Goal: Task Accomplishment & Management: Complete application form

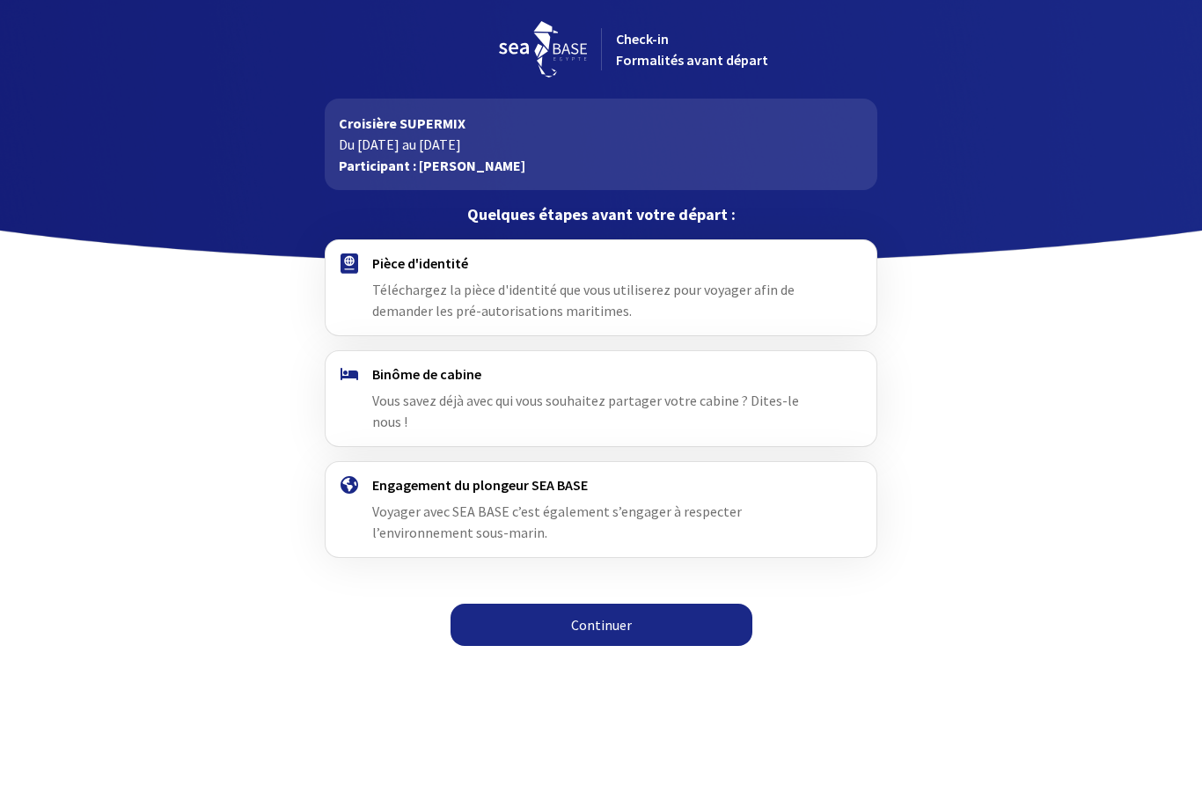
click at [595, 606] on link "Continuer" at bounding box center [601, 625] width 302 height 42
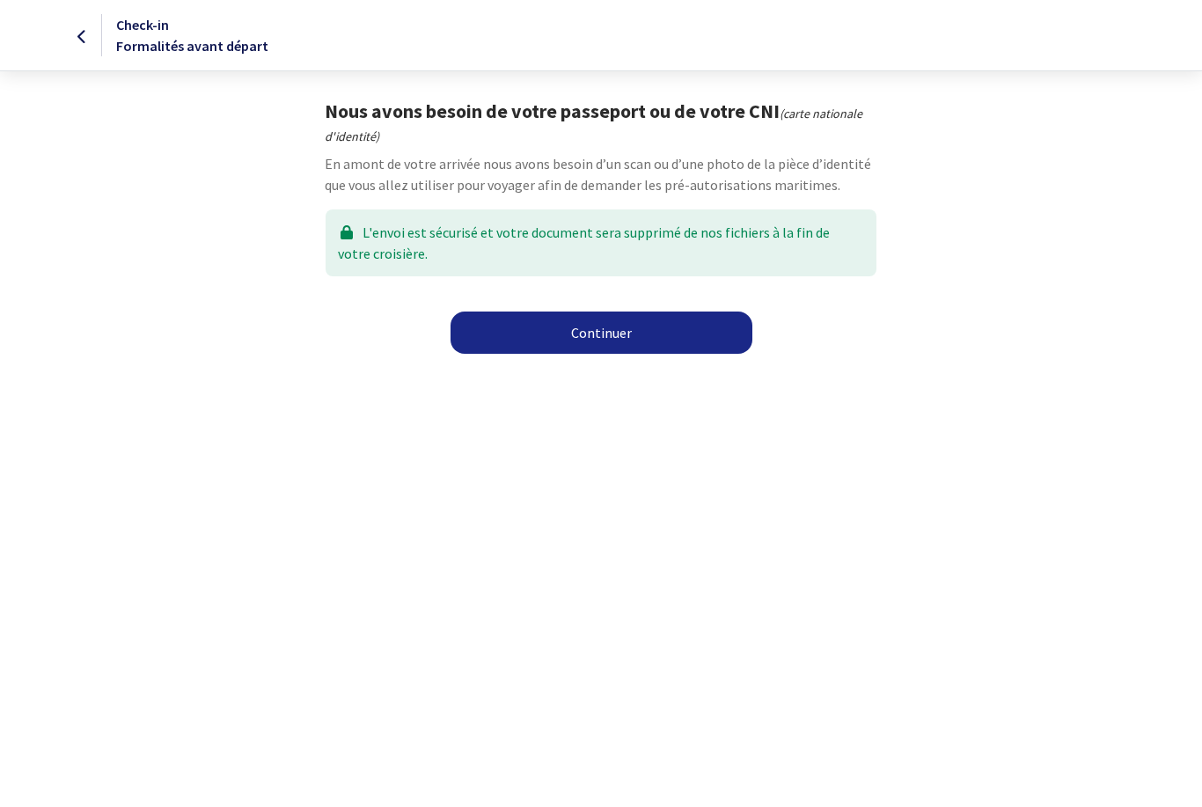
click at [584, 348] on link "Continuer" at bounding box center [601, 332] width 302 height 42
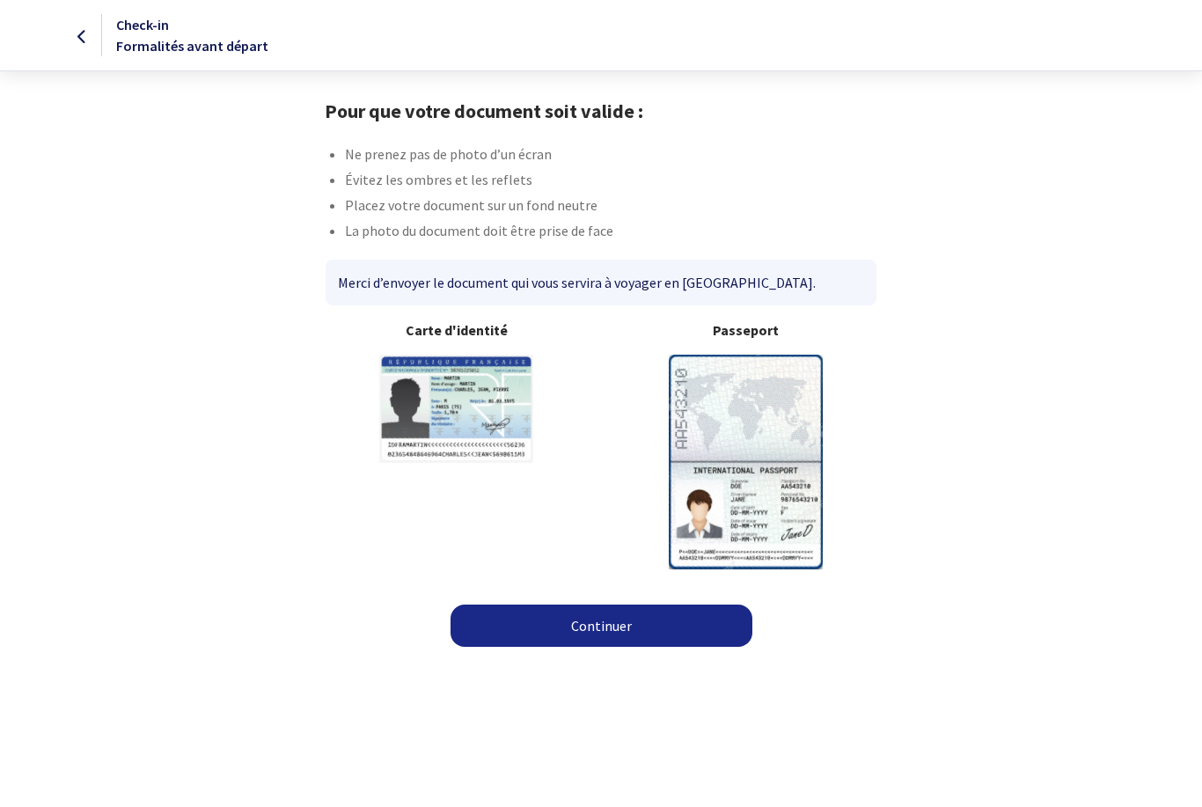
click at [588, 636] on link "Continuer" at bounding box center [601, 625] width 302 height 42
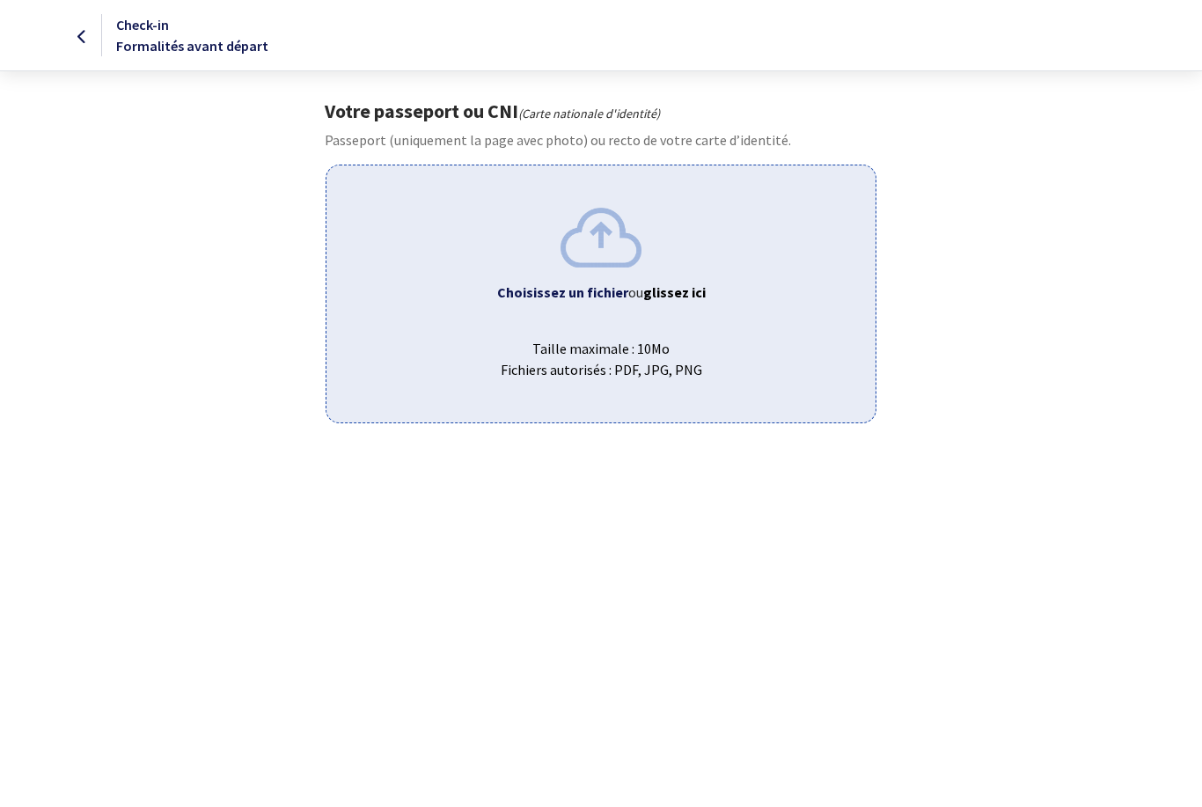
click at [580, 340] on span "Taille maximale : 10Mo Fichiers autorisés : PDF, JPG, PNG" at bounding box center [600, 352] width 520 height 56
click at [587, 238] on img at bounding box center [600, 237] width 81 height 59
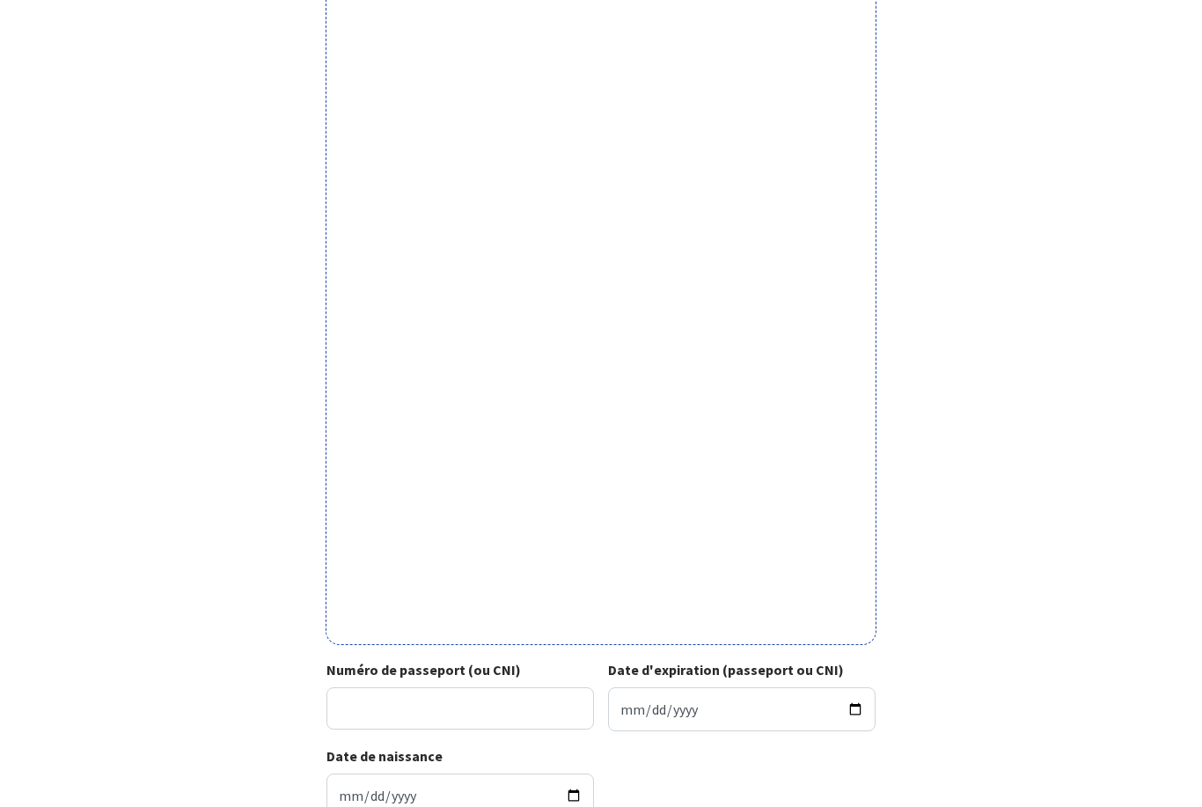
scroll to position [306, 0]
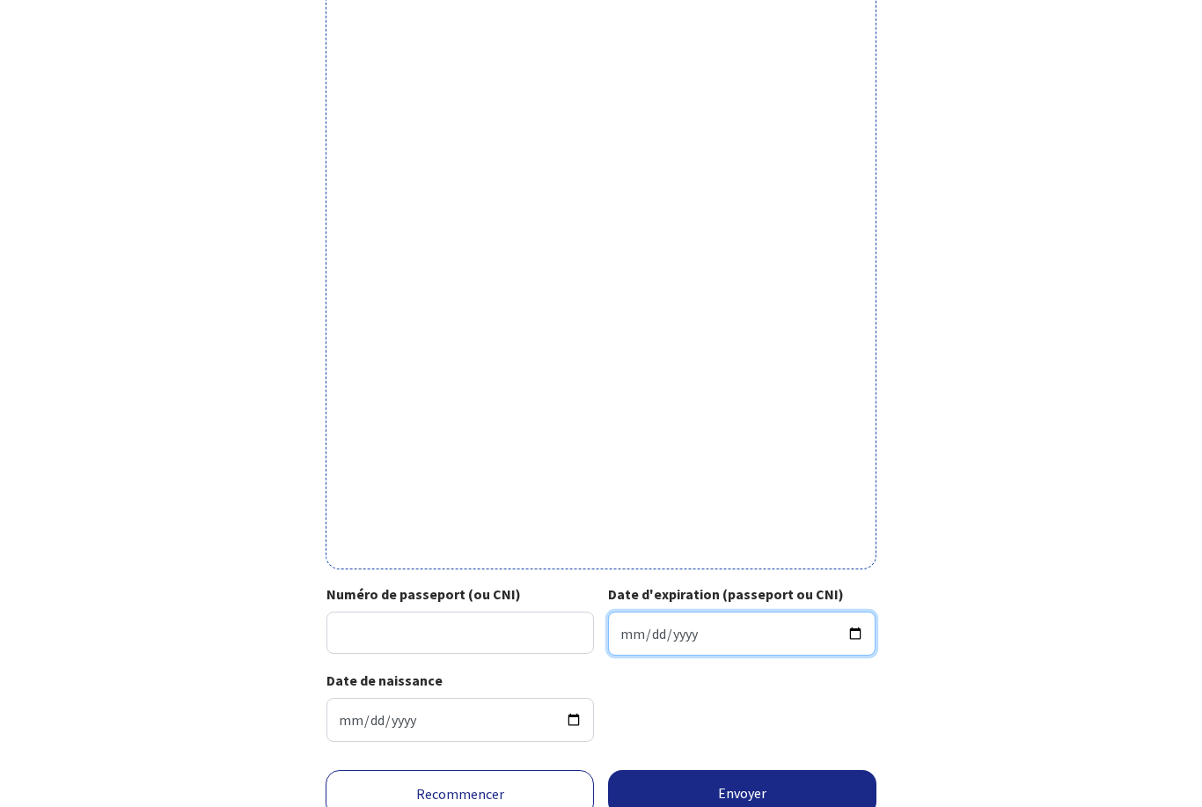
click at [677, 630] on input "Date d'expiration (passeport ou CNI)" at bounding box center [741, 633] width 267 height 44
type input "[DATE]"
click at [483, 779] on link "Recommencer" at bounding box center [460, 794] width 268 height 48
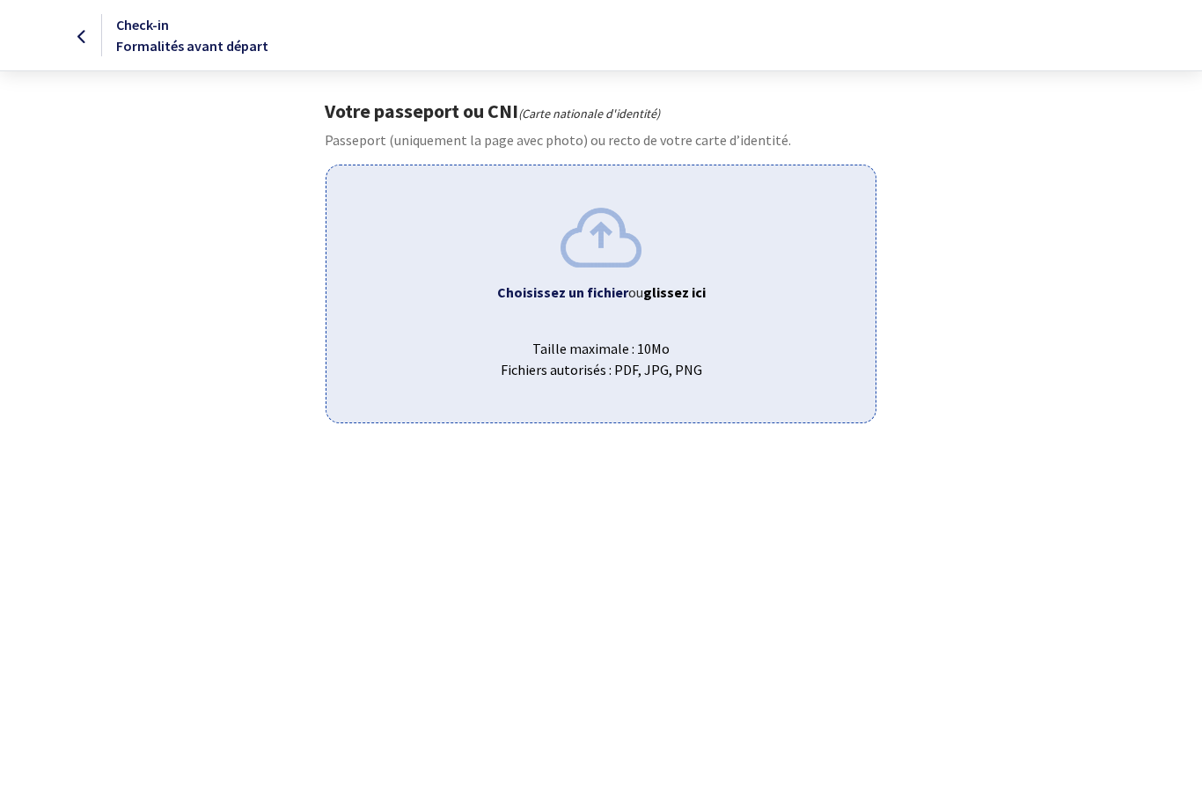
click at [563, 358] on span "Taille maximale : 10Mo Fichiers autorisés : PDF, JPG, PNG" at bounding box center [600, 352] width 520 height 56
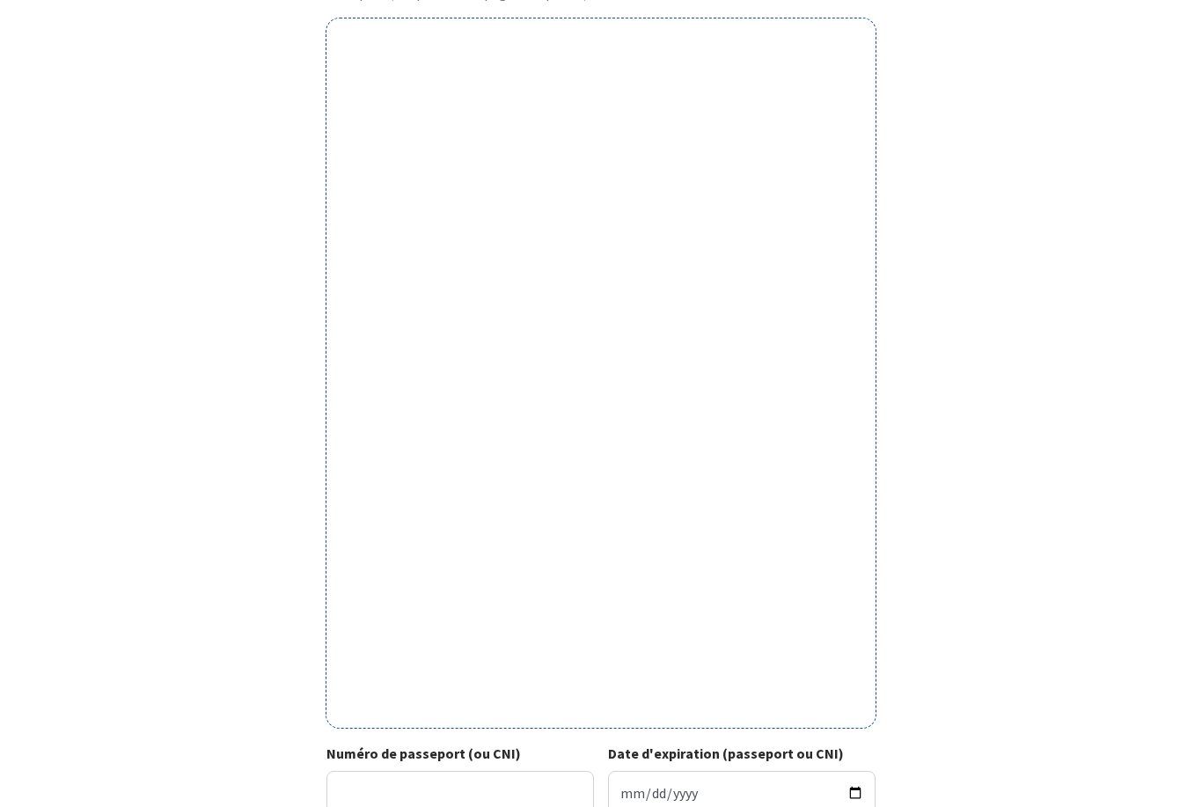
scroll to position [143, 0]
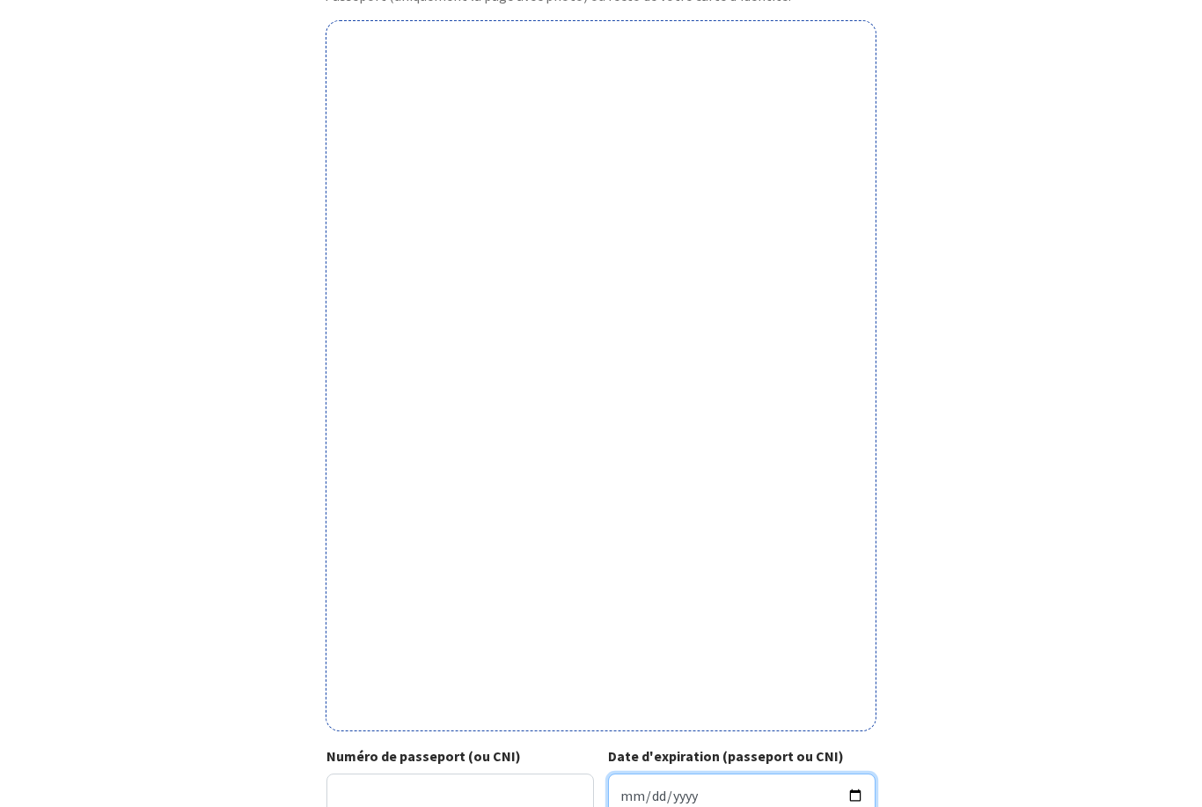
click at [652, 786] on input "Date d'expiration (passeport ou CNI)" at bounding box center [741, 796] width 267 height 44
click at [715, 787] on input "2033-03-27" at bounding box center [741, 795] width 267 height 44
type input "2033-03-08"
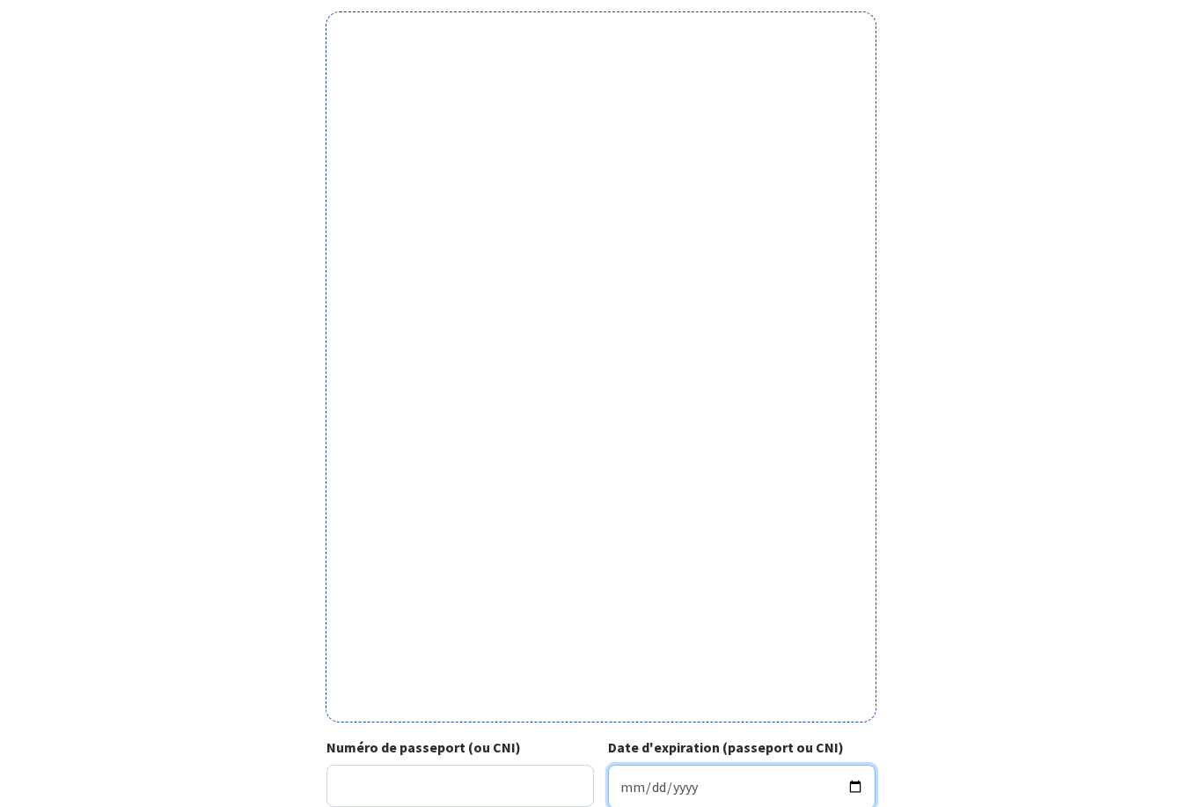
scroll to position [140, 0]
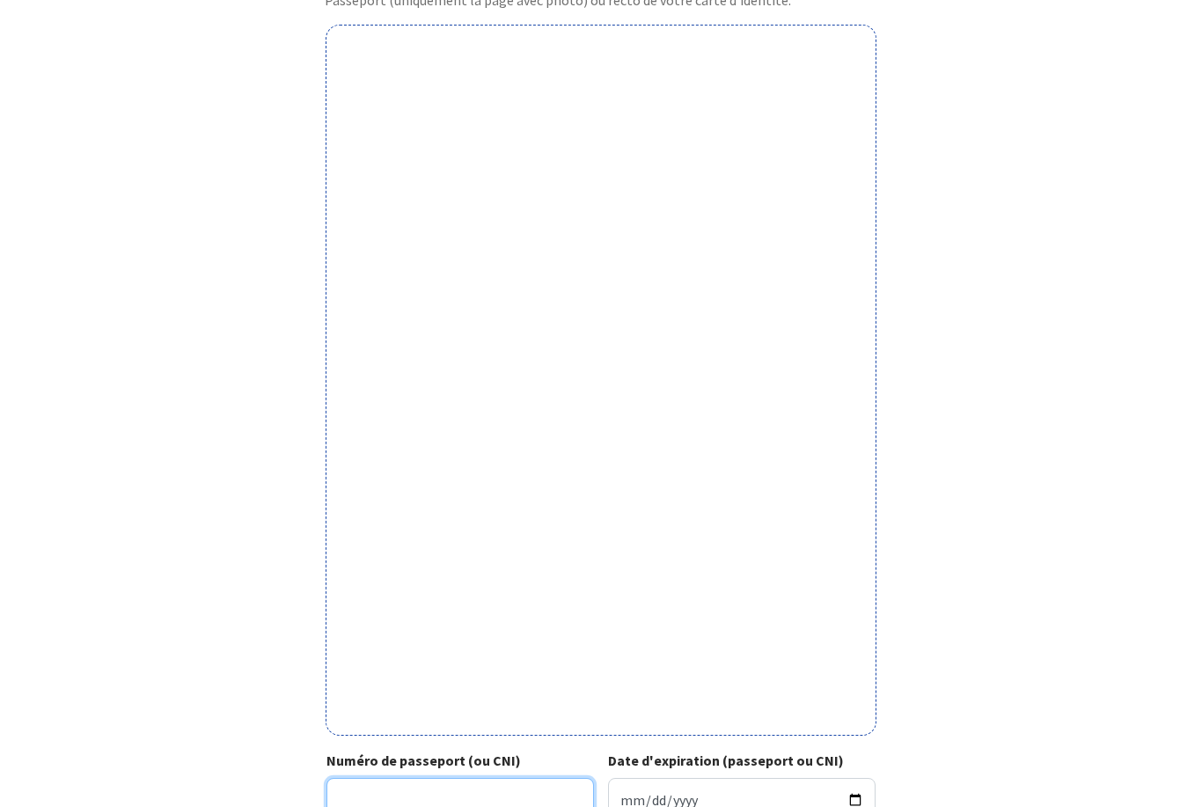
click at [370, 786] on input "Numéro de passeport (ou CNI)" at bounding box center [459, 799] width 267 height 42
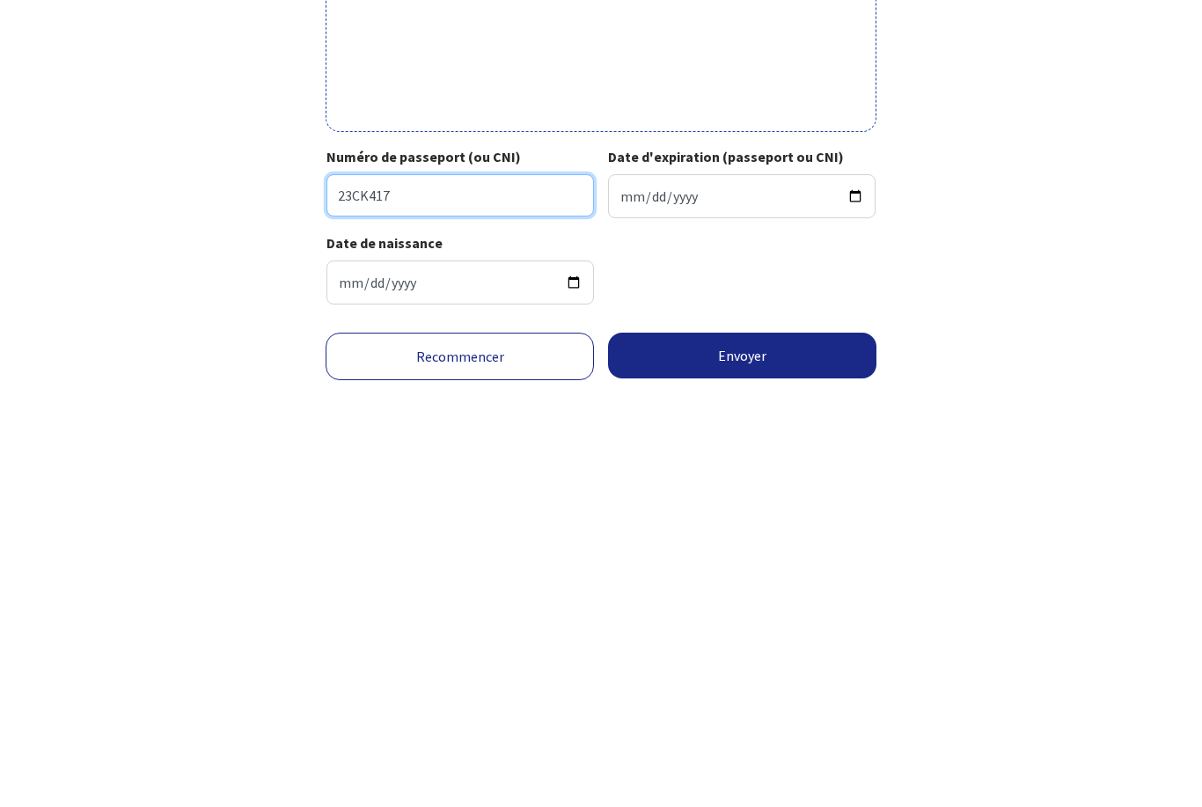
scroll to position [360, 0]
type input "23CK41705"
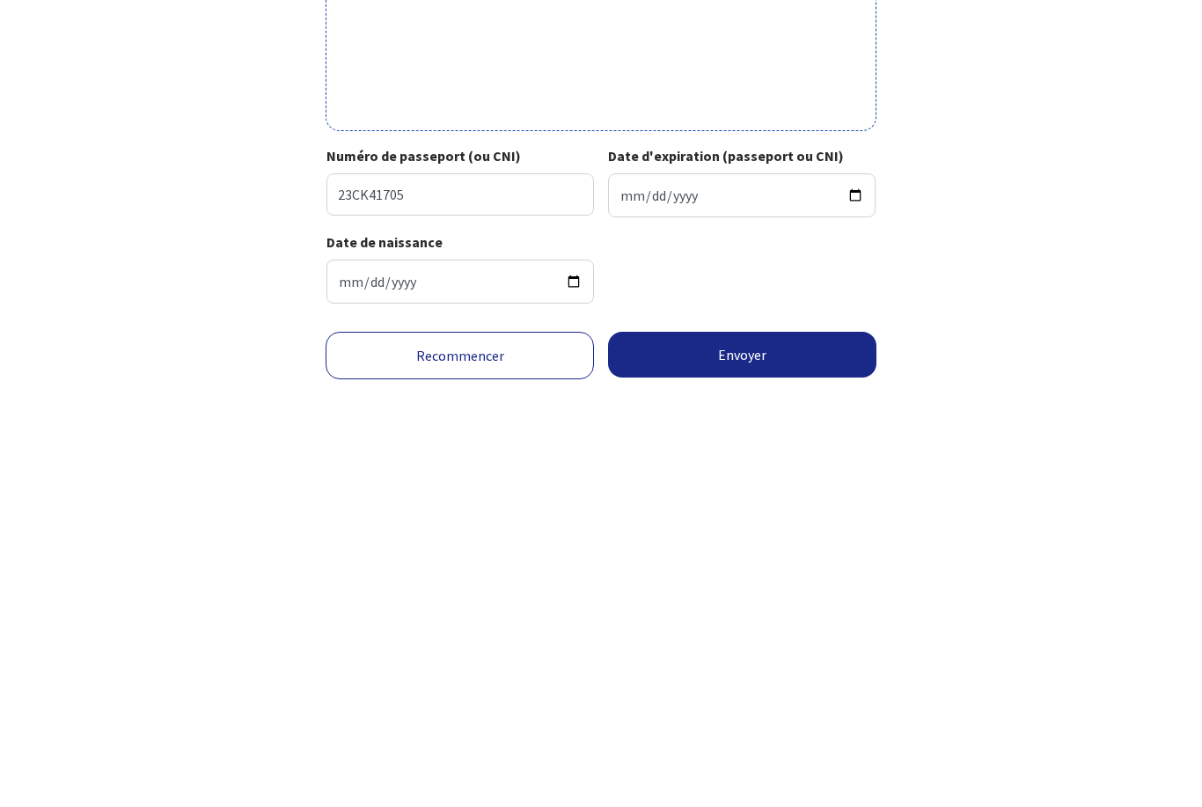
click at [701, 716] on button "Envoyer" at bounding box center [742, 739] width 268 height 46
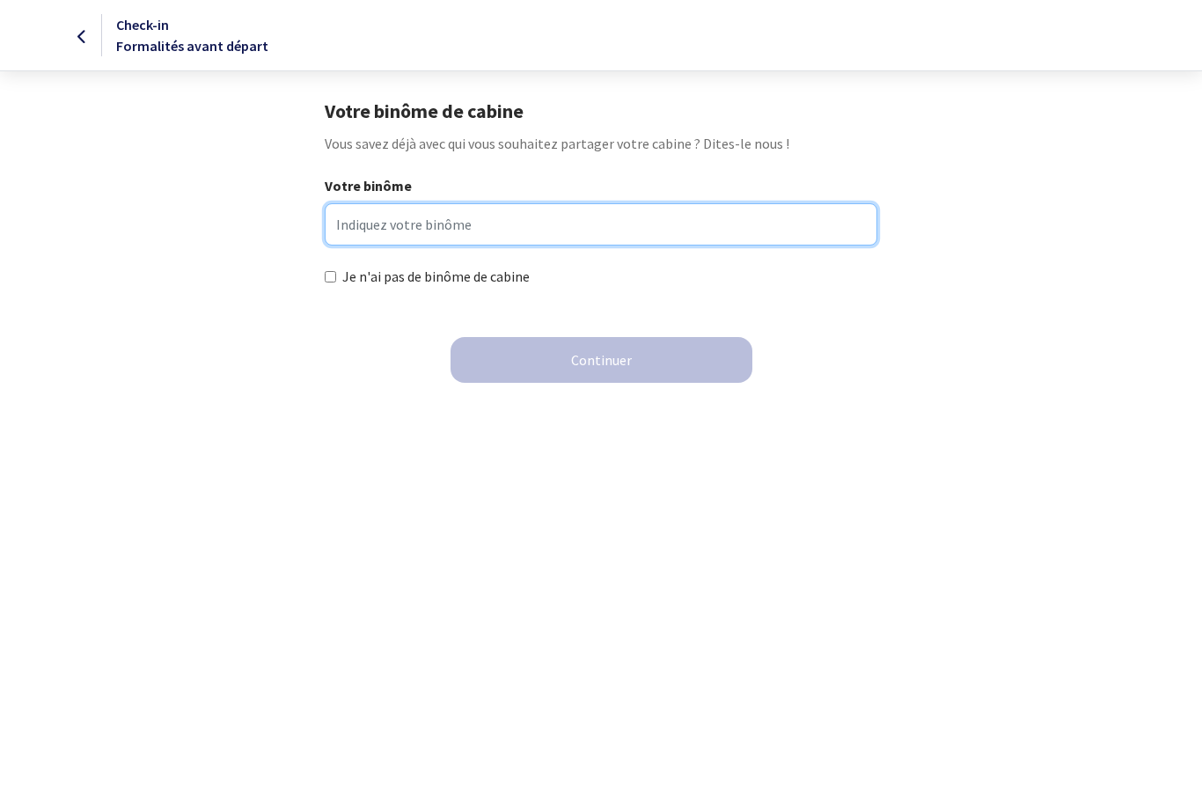
click at [373, 223] on input "Votre binôme" at bounding box center [601, 224] width 552 height 42
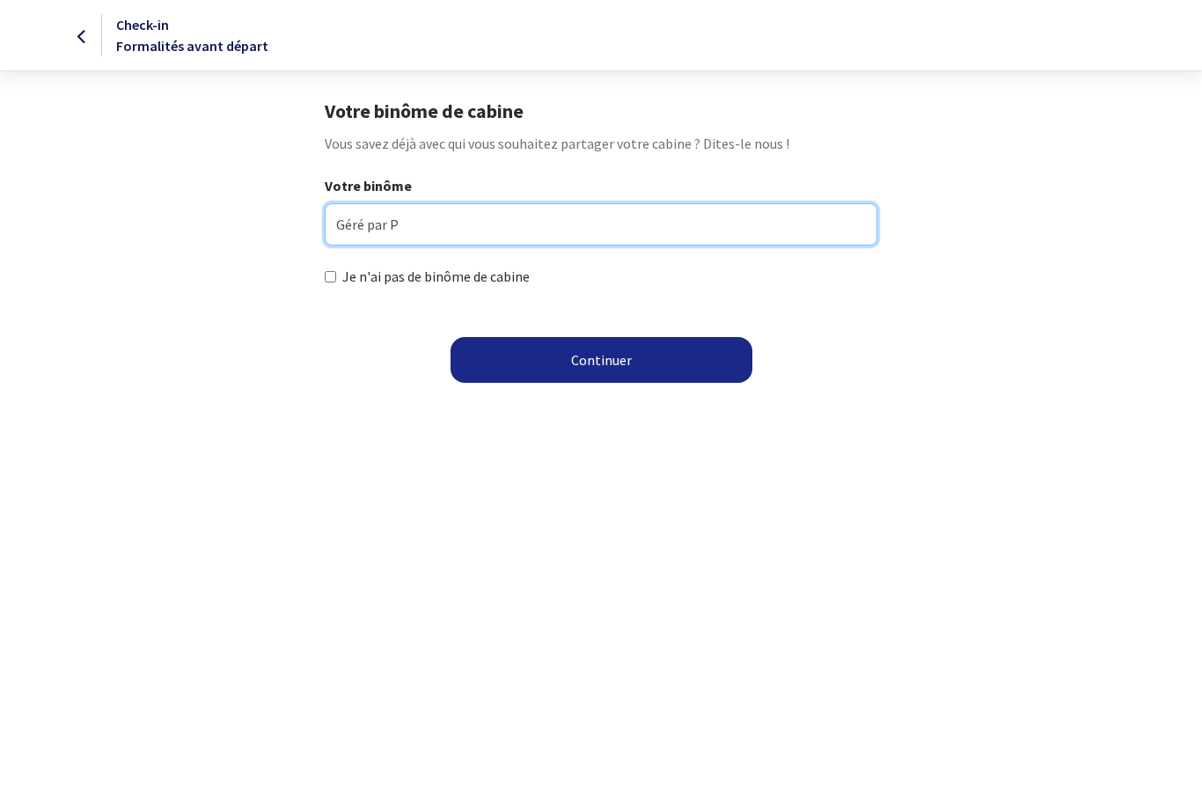
click at [803, 243] on input "Géré par P" at bounding box center [601, 224] width 552 height 42
type input "Géré par Patrick du club de Monaco"
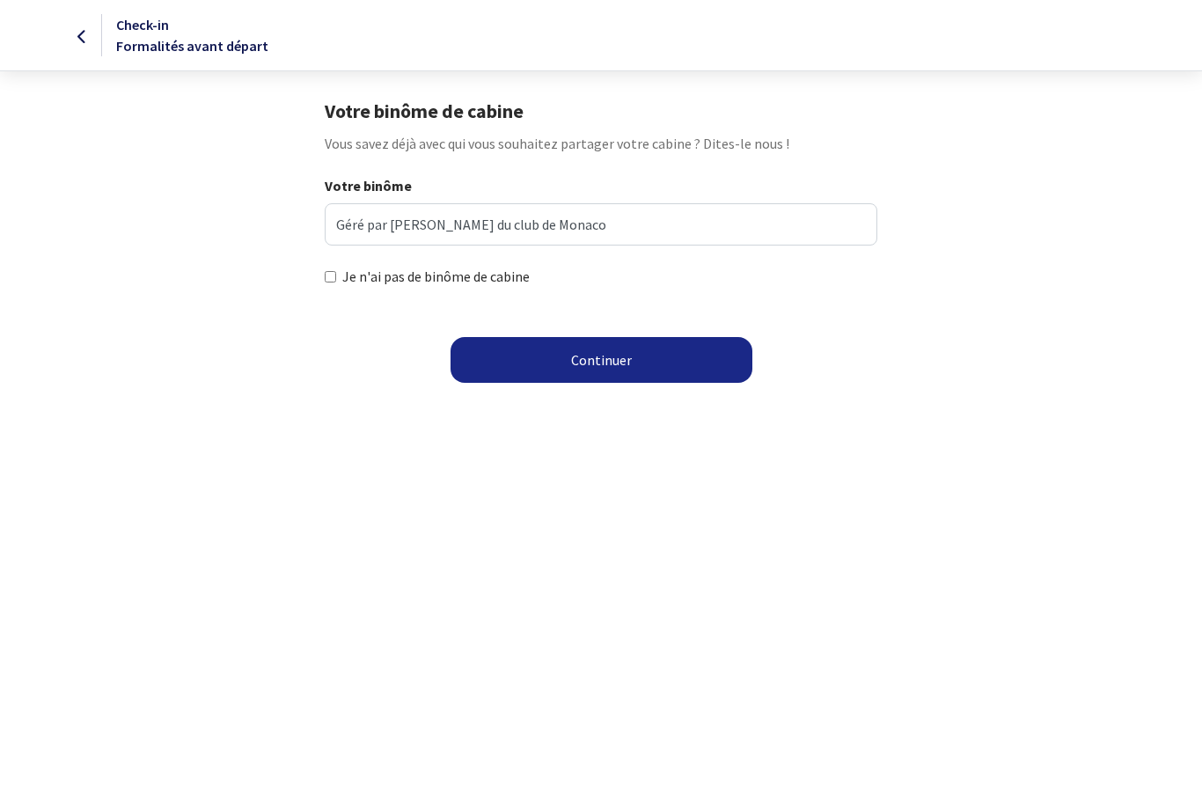
click at [688, 348] on button "Continuer" at bounding box center [601, 360] width 302 height 46
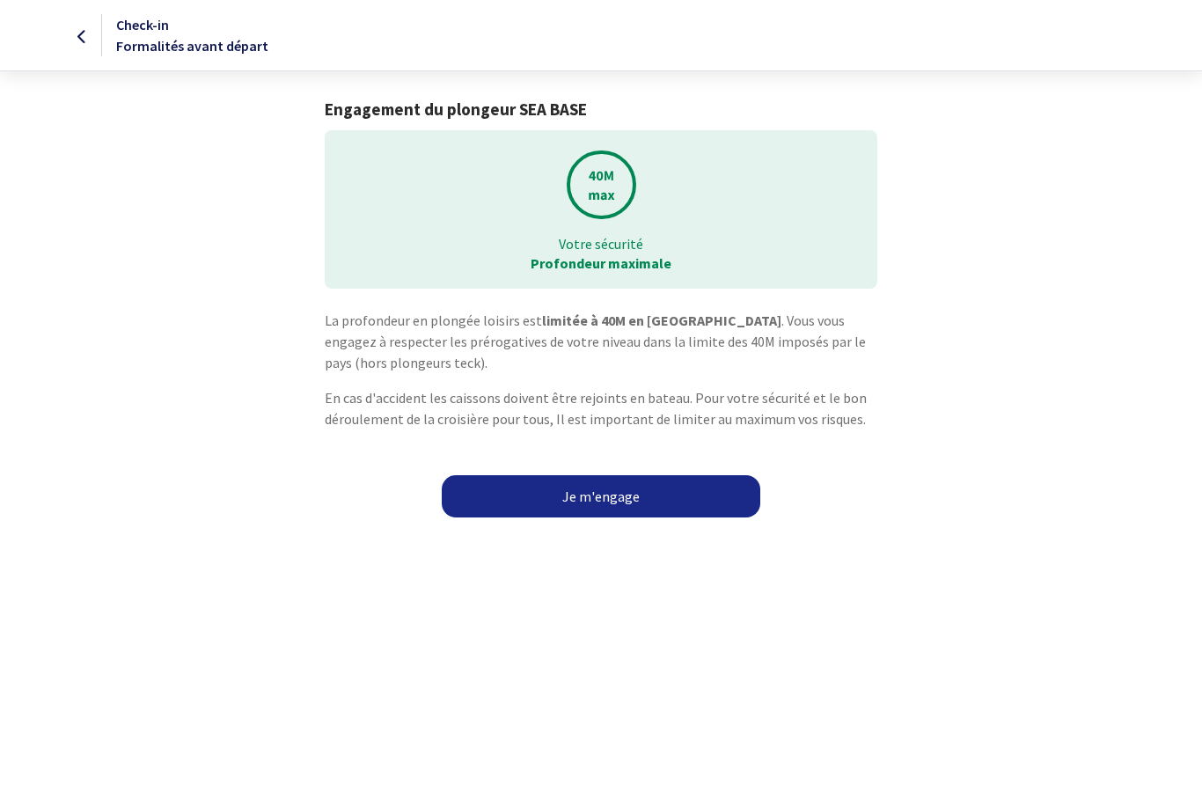
click at [601, 490] on link "Je m'engage" at bounding box center [601, 496] width 318 height 42
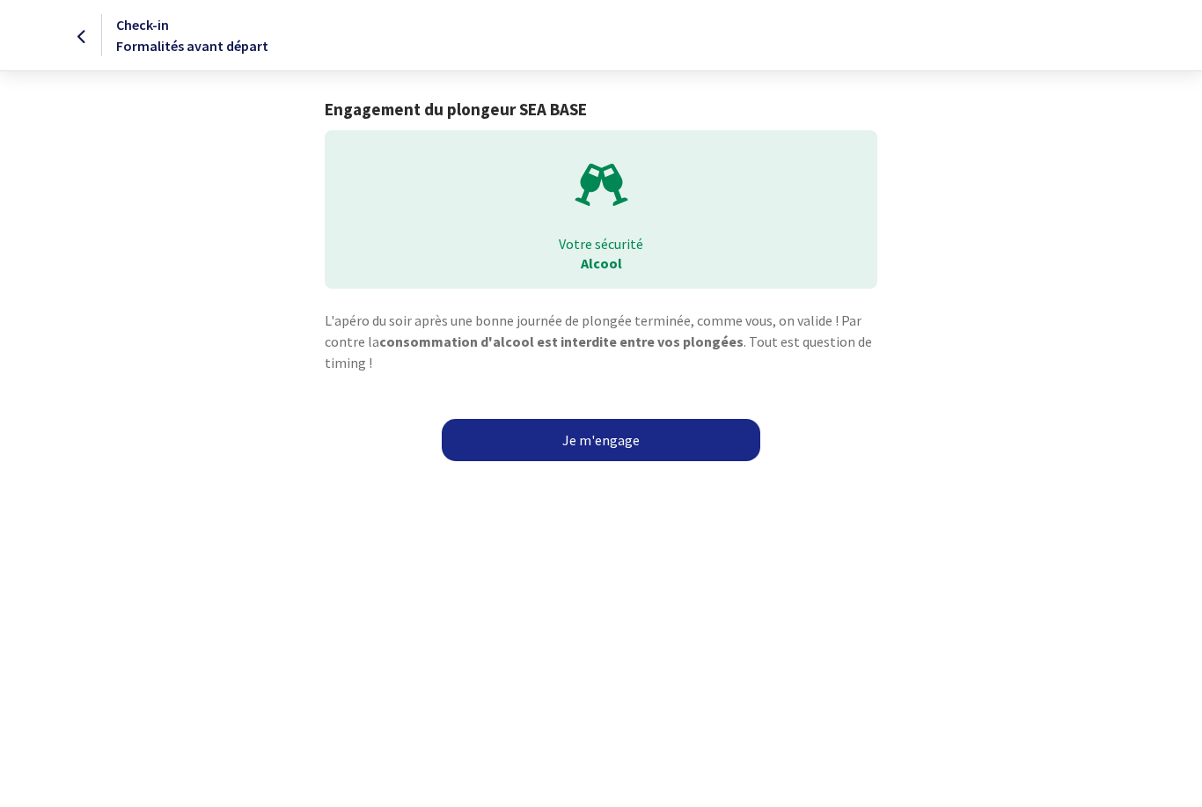
click at [607, 457] on link "Je m'engage" at bounding box center [601, 440] width 318 height 42
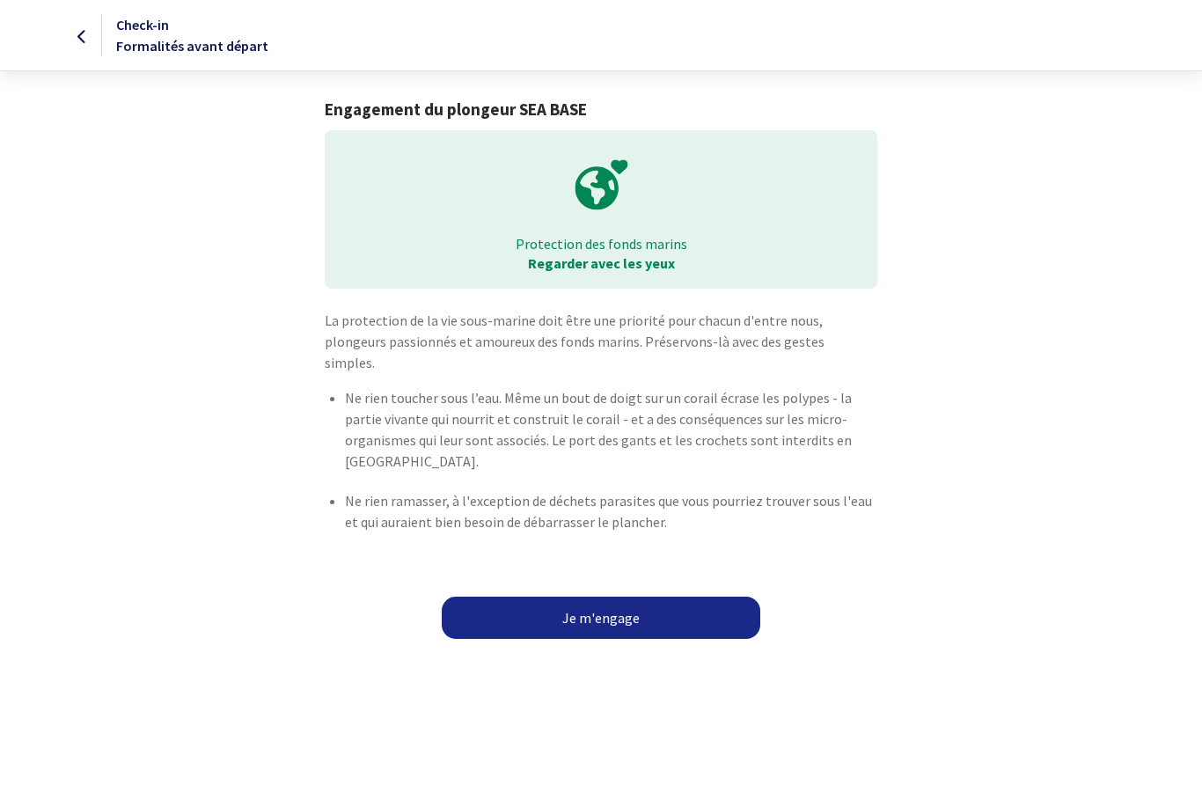
click at [501, 609] on link "Je m'engage" at bounding box center [601, 617] width 318 height 42
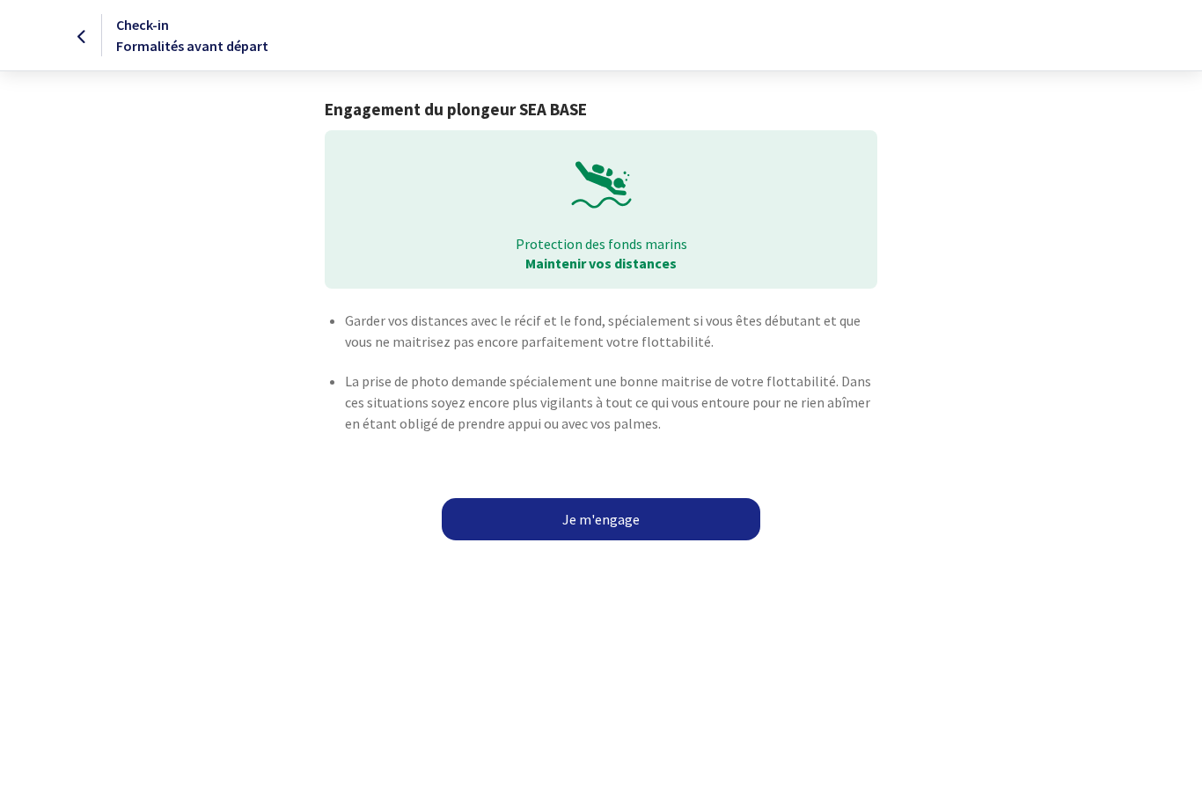
click at [562, 523] on link "Je m'engage" at bounding box center [601, 519] width 318 height 42
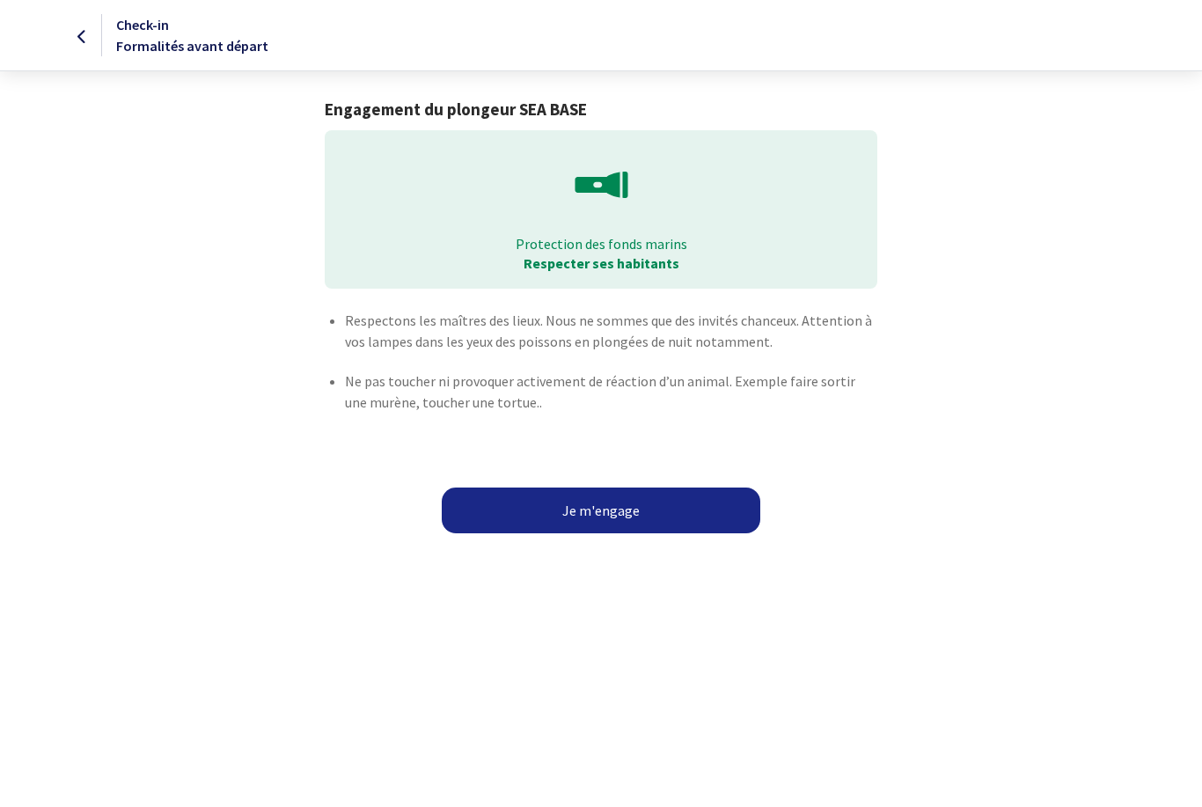
click at [567, 515] on button "Je m'engage" at bounding box center [601, 510] width 318 height 46
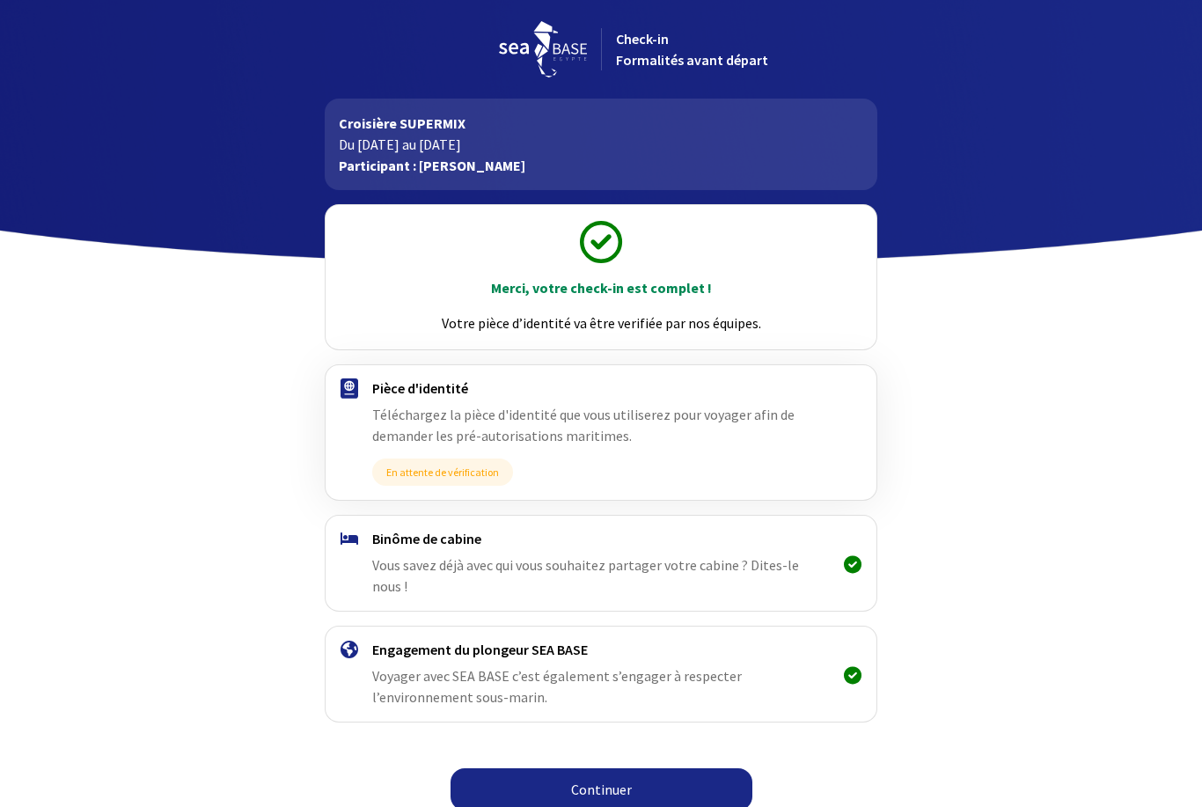
click at [567, 769] on link "Continuer" at bounding box center [601, 789] width 302 height 42
